Goal: Task Accomplishment & Management: Manage account settings

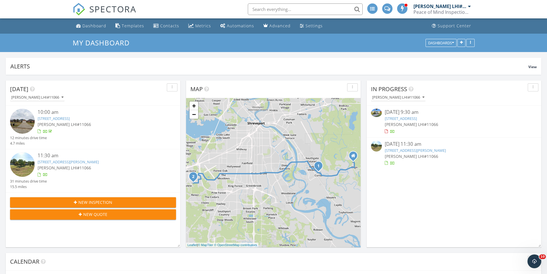
click at [423, 121] on div "[PERSON_NAME] LHI#11066" at bounding box center [454, 124] width 139 height 6
click at [423, 121] on div "09/27/25 9:30 am 250 Atlantic Ave, Shreveport, LA 71105 Stephanie Peters LHI#11…" at bounding box center [454, 122] width 139 height 26
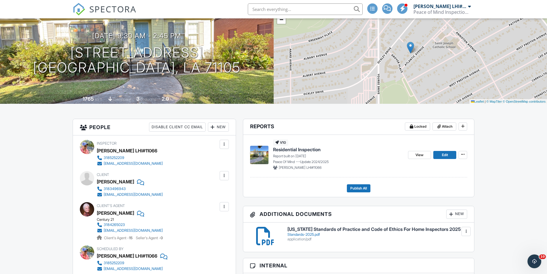
scroll to position [57, 0]
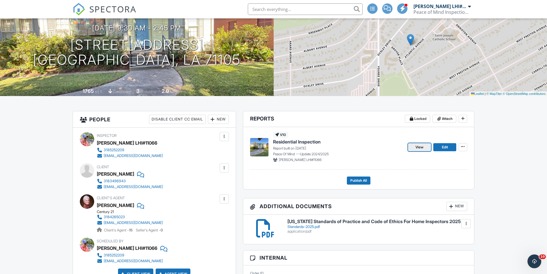
click at [425, 144] on link "View" at bounding box center [419, 147] width 23 height 8
